Goal: Book appointment/travel/reservation

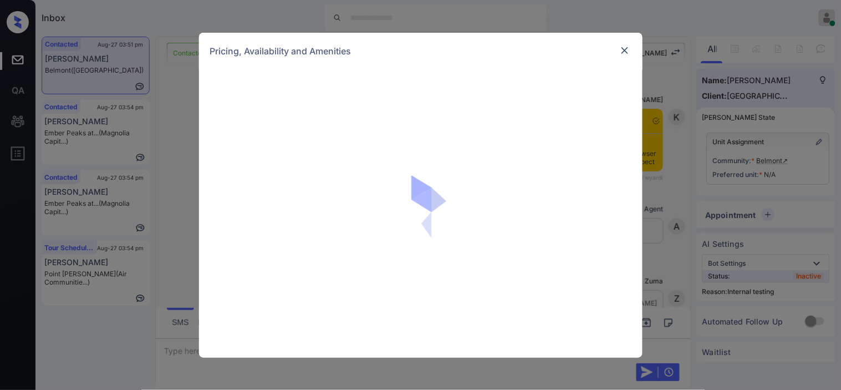
scroll to position [824, 0]
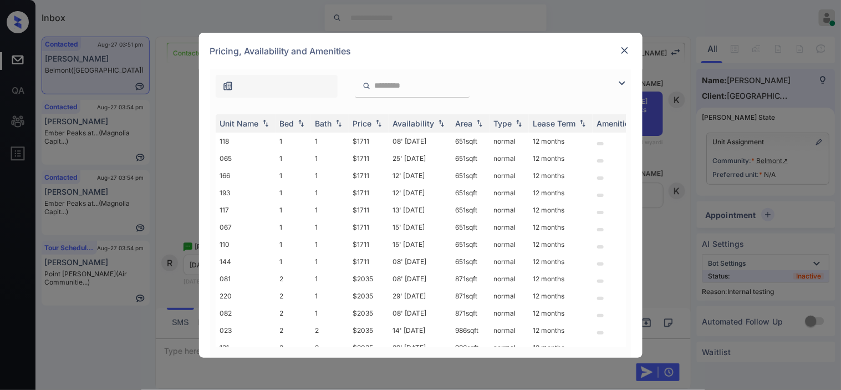
click at [625, 84] on img at bounding box center [621, 83] width 13 height 13
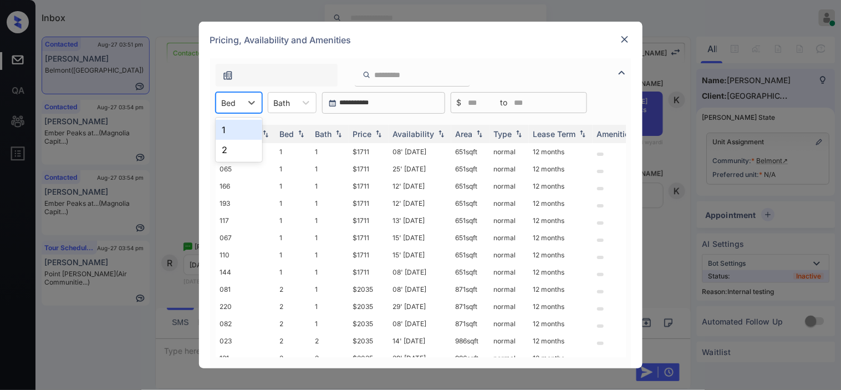
drag, startPoint x: 244, startPoint y: 102, endPoint x: 239, endPoint y: 115, distance: 13.7
click at [242, 104] on div at bounding box center [252, 103] width 20 height 20
click at [237, 146] on div "2" at bounding box center [239, 150] width 47 height 20
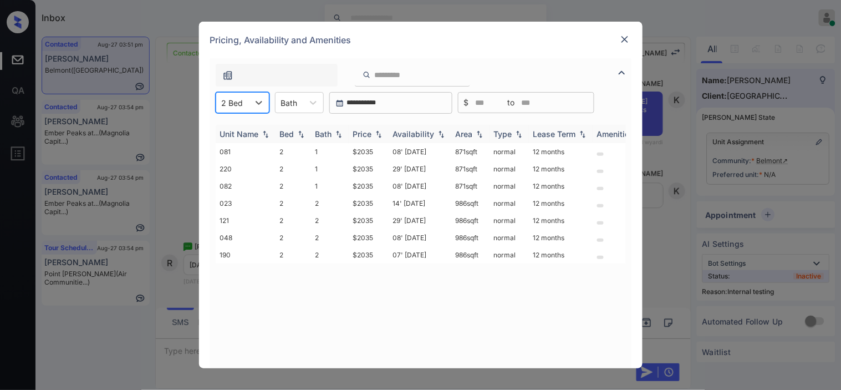
click at [373, 130] on div "Price" at bounding box center [368, 133] width 31 height 9
drag, startPoint x: 369, startPoint y: 150, endPoint x: 381, endPoint y: 152, distance: 11.9
click at [381, 152] on tr "081 2 1 $2035 08' Aug 25 871 sqft normal 12 months" at bounding box center [505, 151] width 579 height 17
copy tr "$2035"
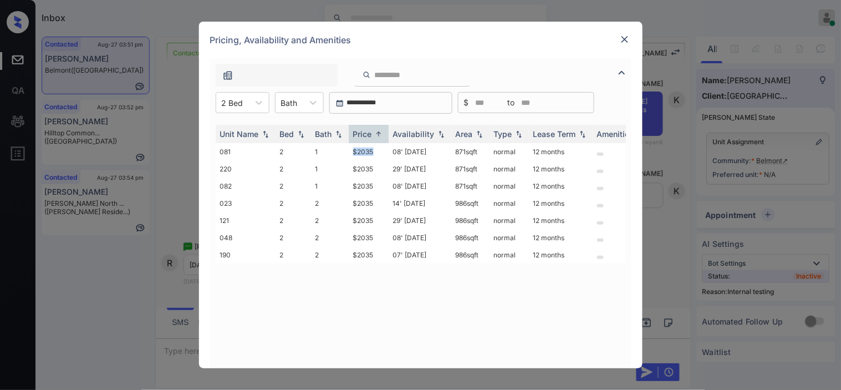
click at [627, 37] on img at bounding box center [624, 39] width 11 height 11
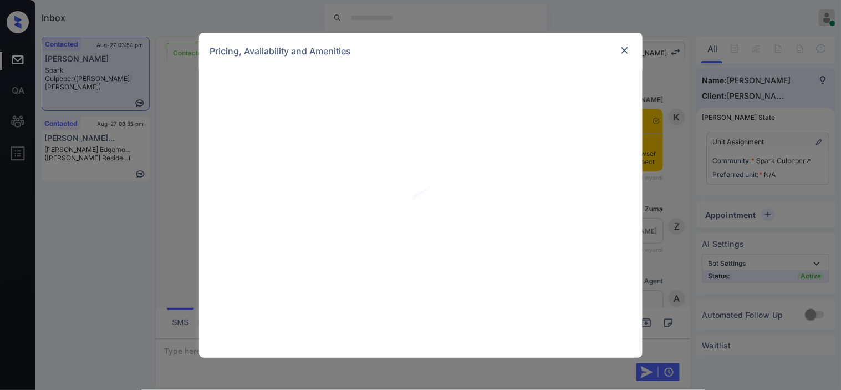
scroll to position [981, 0]
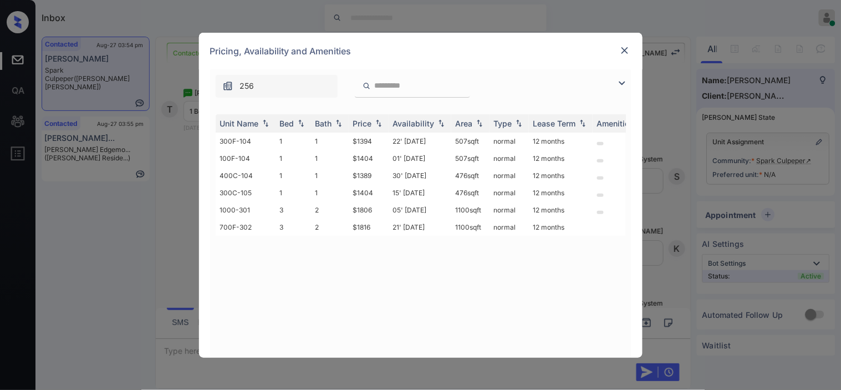
click at [622, 80] on img at bounding box center [621, 83] width 13 height 13
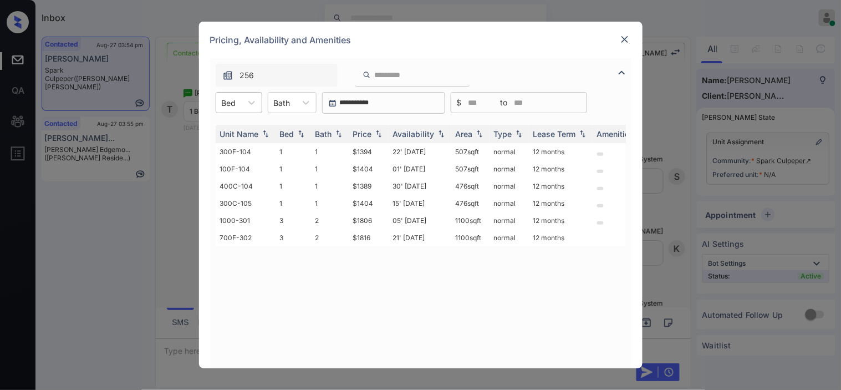
drag, startPoint x: 225, startPoint y: 97, endPoint x: 228, endPoint y: 108, distance: 11.0
click at [226, 97] on div at bounding box center [229, 103] width 14 height 12
drag, startPoint x: 233, startPoint y: 134, endPoint x: 293, endPoint y: 128, distance: 59.6
click at [236, 129] on div "1" at bounding box center [239, 130] width 47 height 20
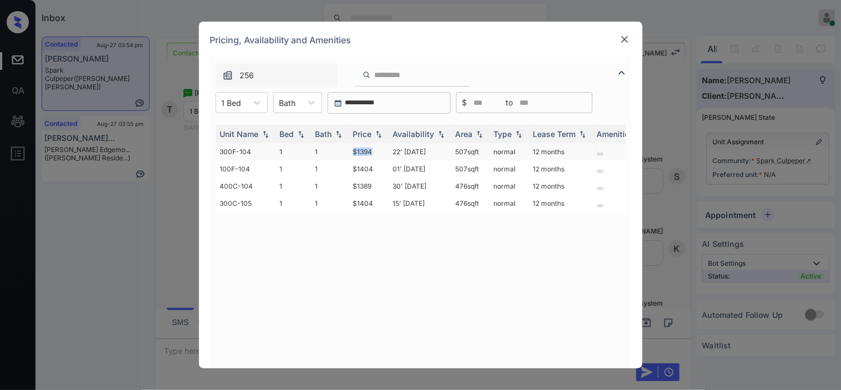
drag, startPoint x: 353, startPoint y: 153, endPoint x: 379, endPoint y: 151, distance: 26.7
click at [379, 151] on td "$1394" at bounding box center [369, 151] width 40 height 17
copy td "$1394"
click at [357, 152] on td "$1394" at bounding box center [369, 151] width 40 height 17
click at [355, 150] on td "$1394" at bounding box center [369, 151] width 40 height 17
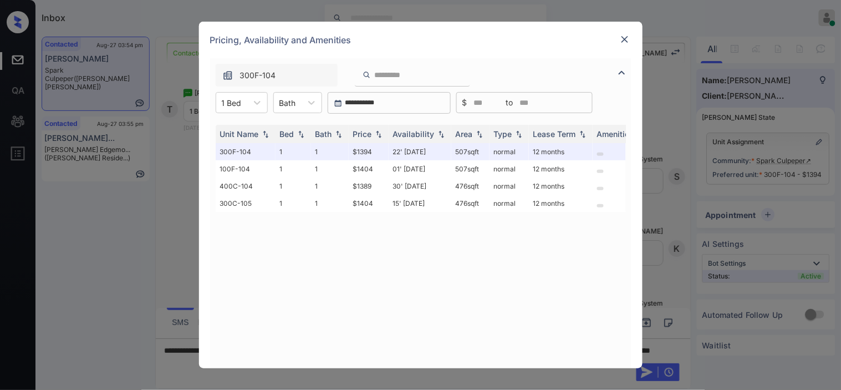
click at [630, 37] on img at bounding box center [624, 39] width 11 height 11
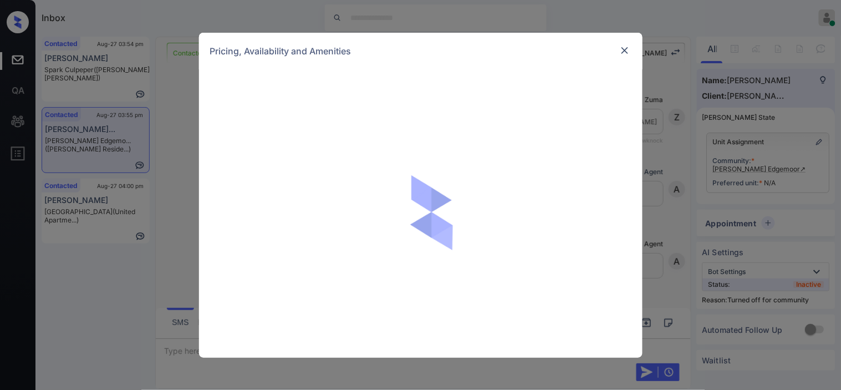
scroll to position [368, 0]
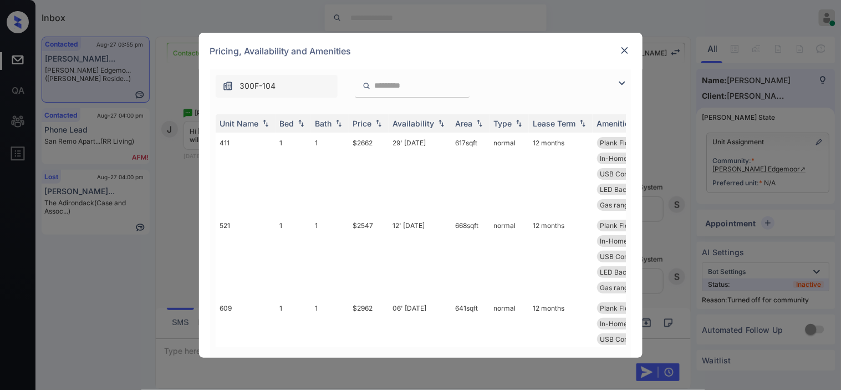
click at [625, 84] on img at bounding box center [621, 83] width 13 height 13
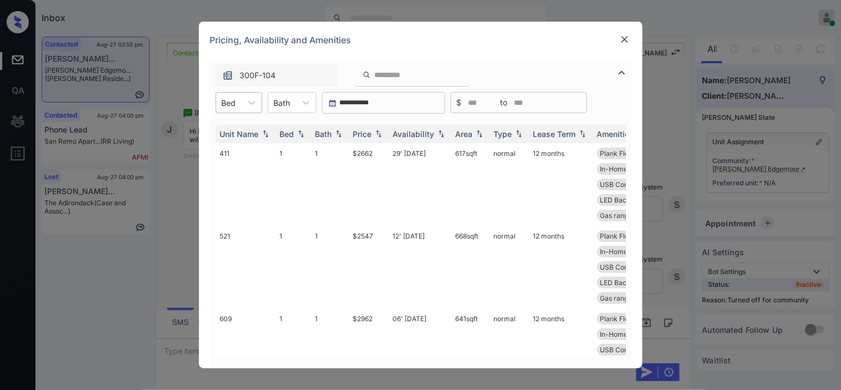
click at [236, 99] on div at bounding box center [229, 103] width 14 height 12
click at [237, 151] on div "2" at bounding box center [239, 150] width 47 height 20
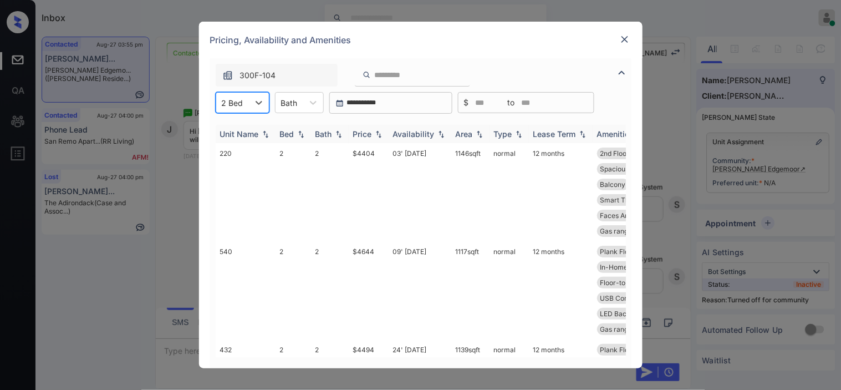
drag, startPoint x: 178, startPoint y: 264, endPoint x: 499, endPoint y: 139, distance: 344.6
click at [189, 264] on div "**********" at bounding box center [420, 195] width 841 height 390
click at [623, 36] on img at bounding box center [624, 39] width 11 height 11
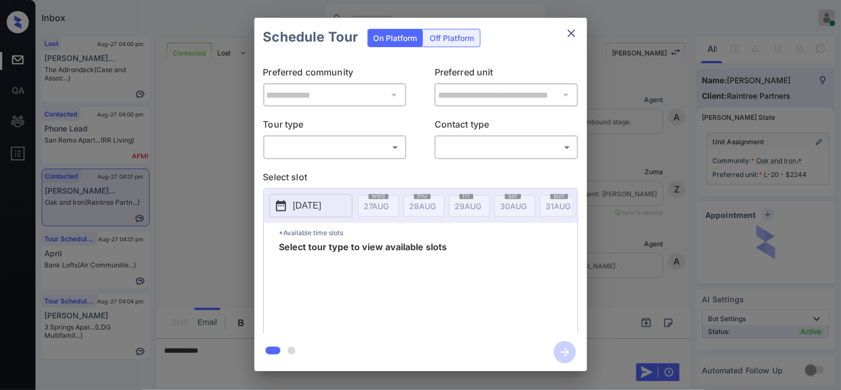
scroll to position [4243, 0]
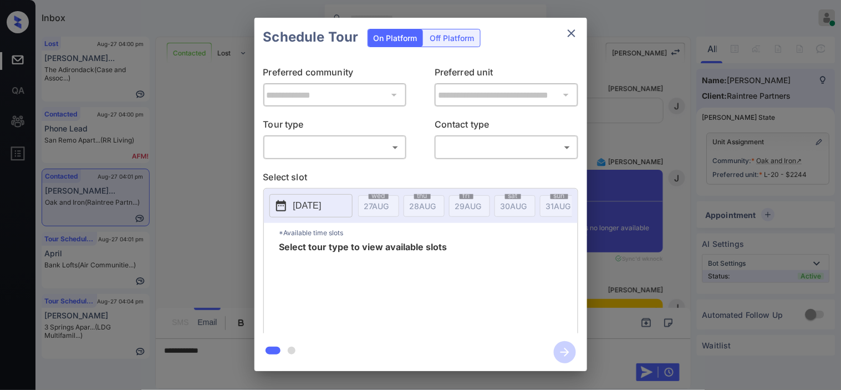
click at [355, 155] on body "Inbox [PERSON_NAME] Online Set yourself offline Set yourself on break Profile S…" at bounding box center [420, 195] width 841 height 390
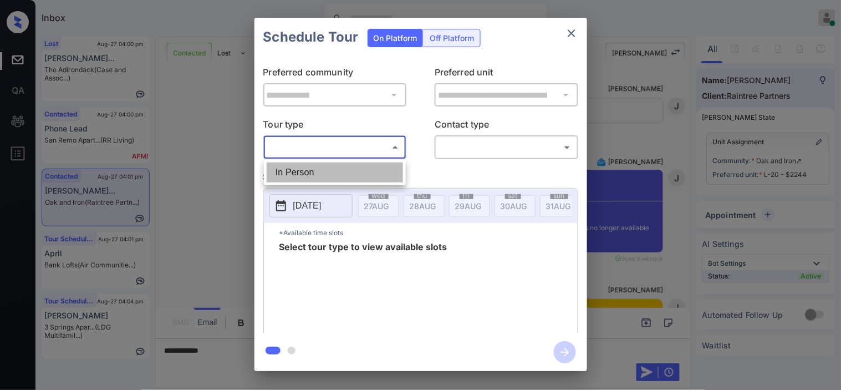
click at [353, 171] on li "In Person" at bounding box center [335, 172] width 136 height 20
type input "********"
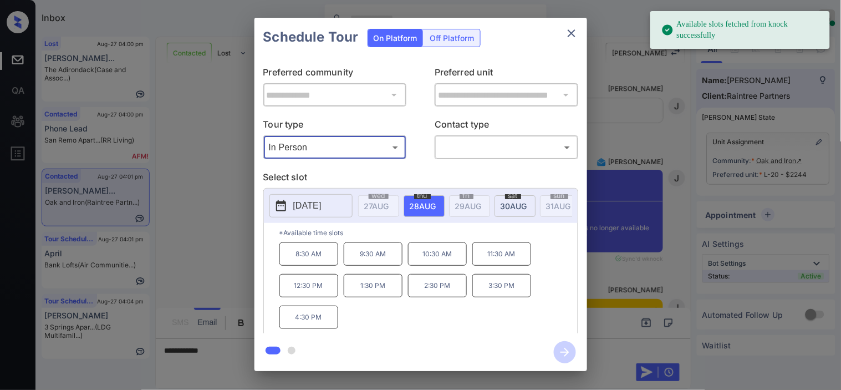
drag, startPoint x: 296, startPoint y: 208, endPoint x: 302, endPoint y: 204, distance: 7.7
click at [297, 206] on p "[DATE]" at bounding box center [307, 205] width 28 height 13
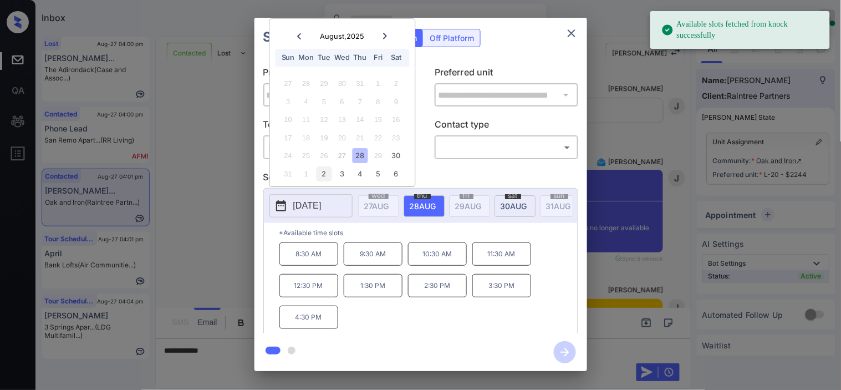
click at [328, 173] on div "2" at bounding box center [324, 173] width 15 height 15
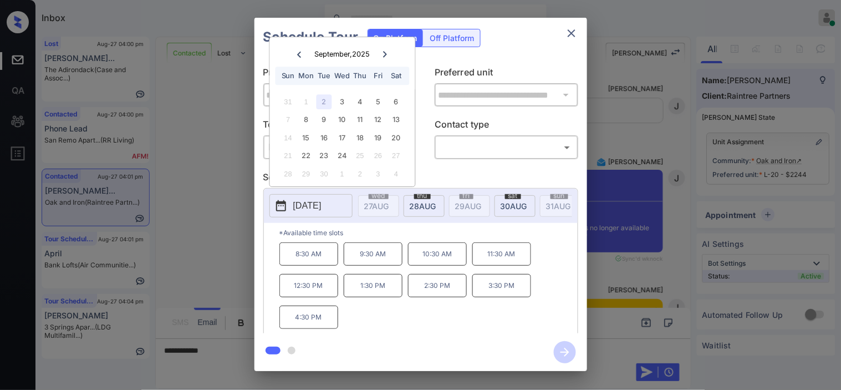
click at [226, 265] on div "**********" at bounding box center [420, 194] width 841 height 389
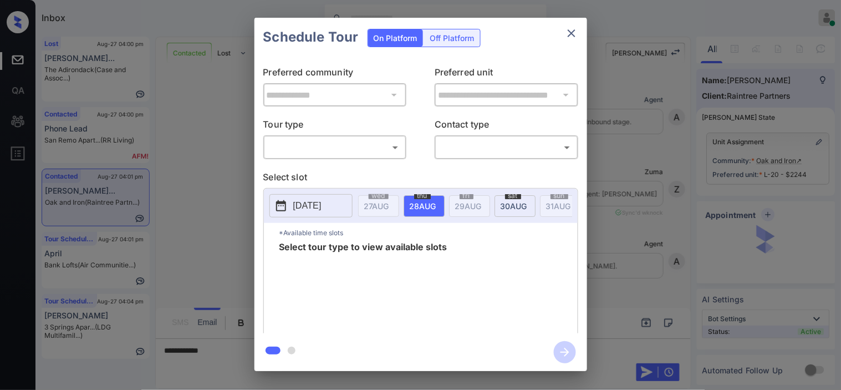
scroll to position [4243, 0]
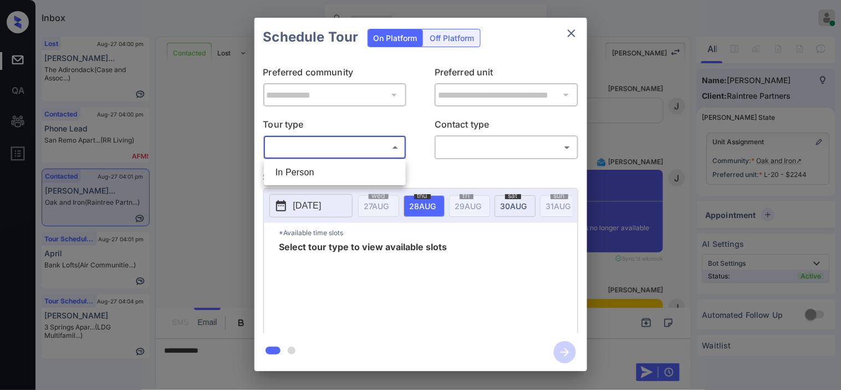
click at [370, 151] on body "Inbox Kristine Capara Online Set yourself offline Set yourself on break Profile…" at bounding box center [420, 195] width 841 height 390
click at [369, 167] on li "In Person" at bounding box center [335, 172] width 136 height 20
type input "********"
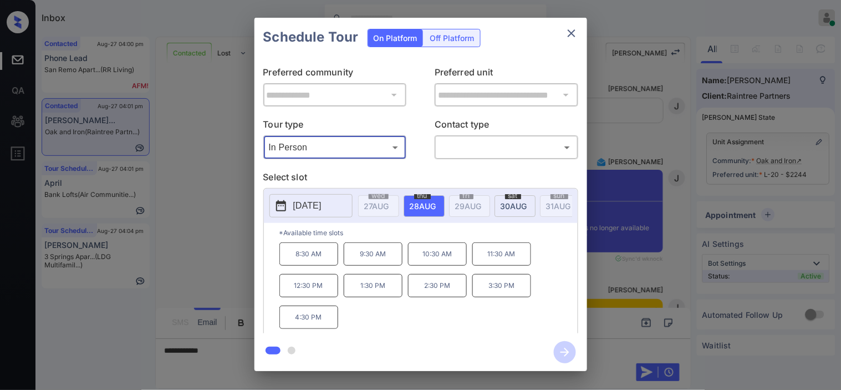
click at [231, 345] on div "**********" at bounding box center [420, 194] width 841 height 389
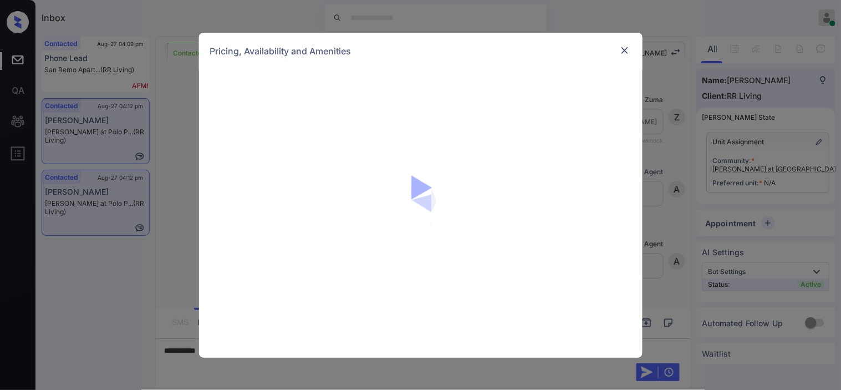
scroll to position [1394, 0]
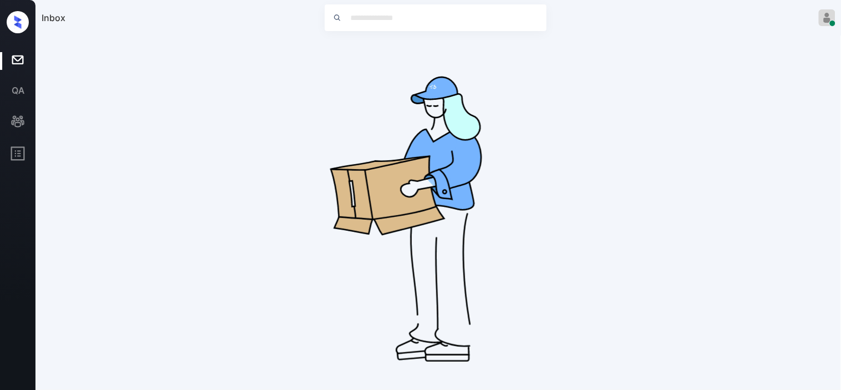
click at [623, 78] on div "No leads are available right now" at bounding box center [439, 220] width 794 height 366
